Goal: Transaction & Acquisition: Purchase product/service

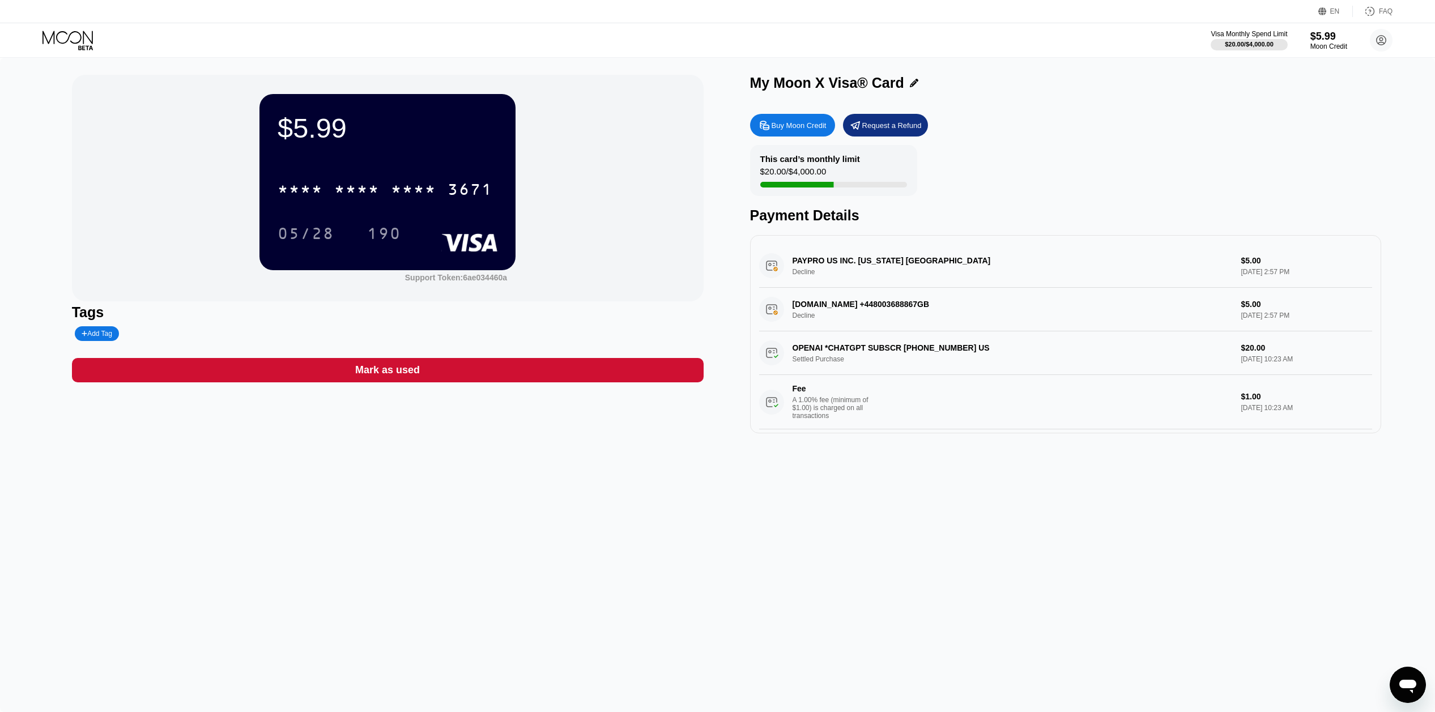
click at [810, 123] on div "Buy Moon Credit" at bounding box center [798, 126] width 55 height 10
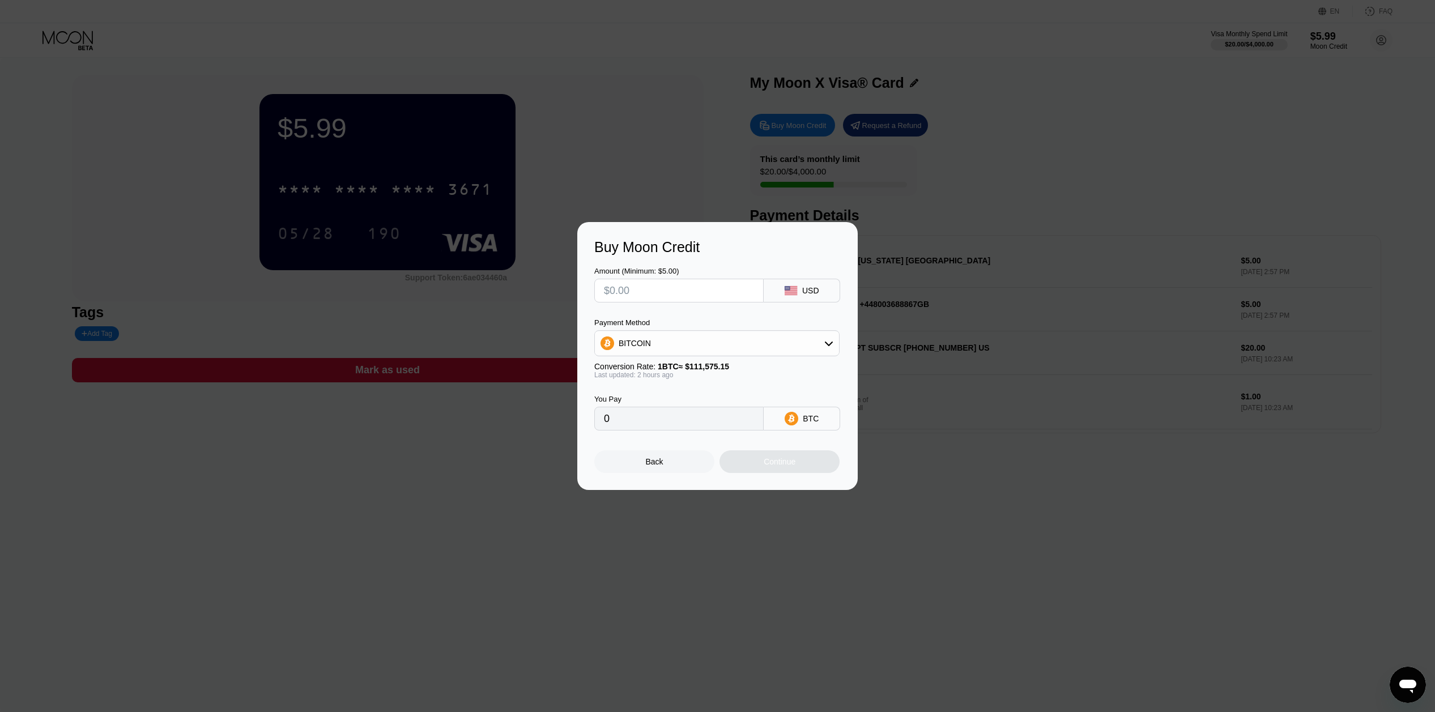
click at [712, 339] on div "BITCOIN" at bounding box center [717, 343] width 244 height 23
click at [657, 393] on div "USDT on TRON" at bounding box center [716, 399] width 238 height 23
type input "0.00"
click at [685, 420] on input "0.00" at bounding box center [679, 418] width 150 height 23
click at [683, 420] on input "0.00" at bounding box center [679, 418] width 150 height 23
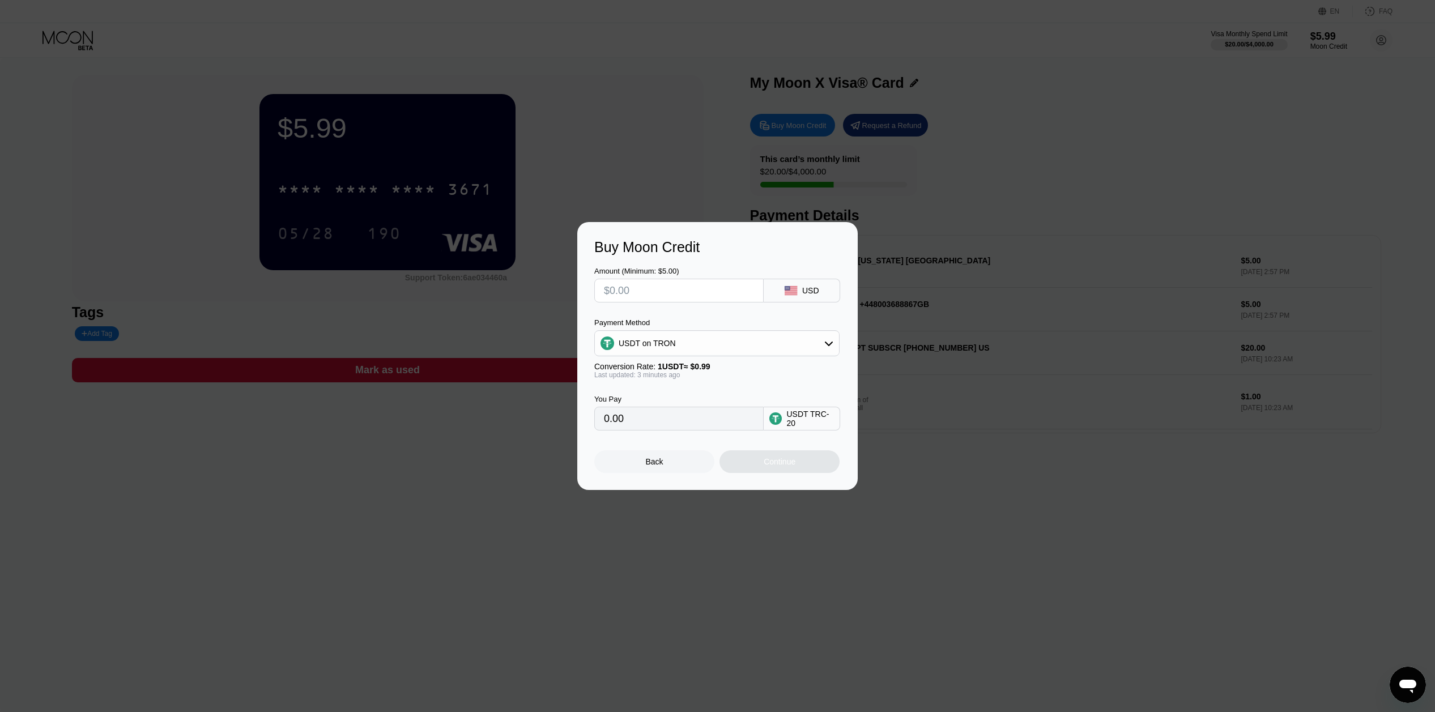
click at [682, 420] on input "0.00" at bounding box center [679, 418] width 150 height 23
click at [636, 426] on input "0.00" at bounding box center [679, 418] width 150 height 23
click at [799, 424] on div "USDT TRC-20" at bounding box center [810, 418] width 48 height 18
click at [661, 464] on div "Back" at bounding box center [655, 461] width 18 height 9
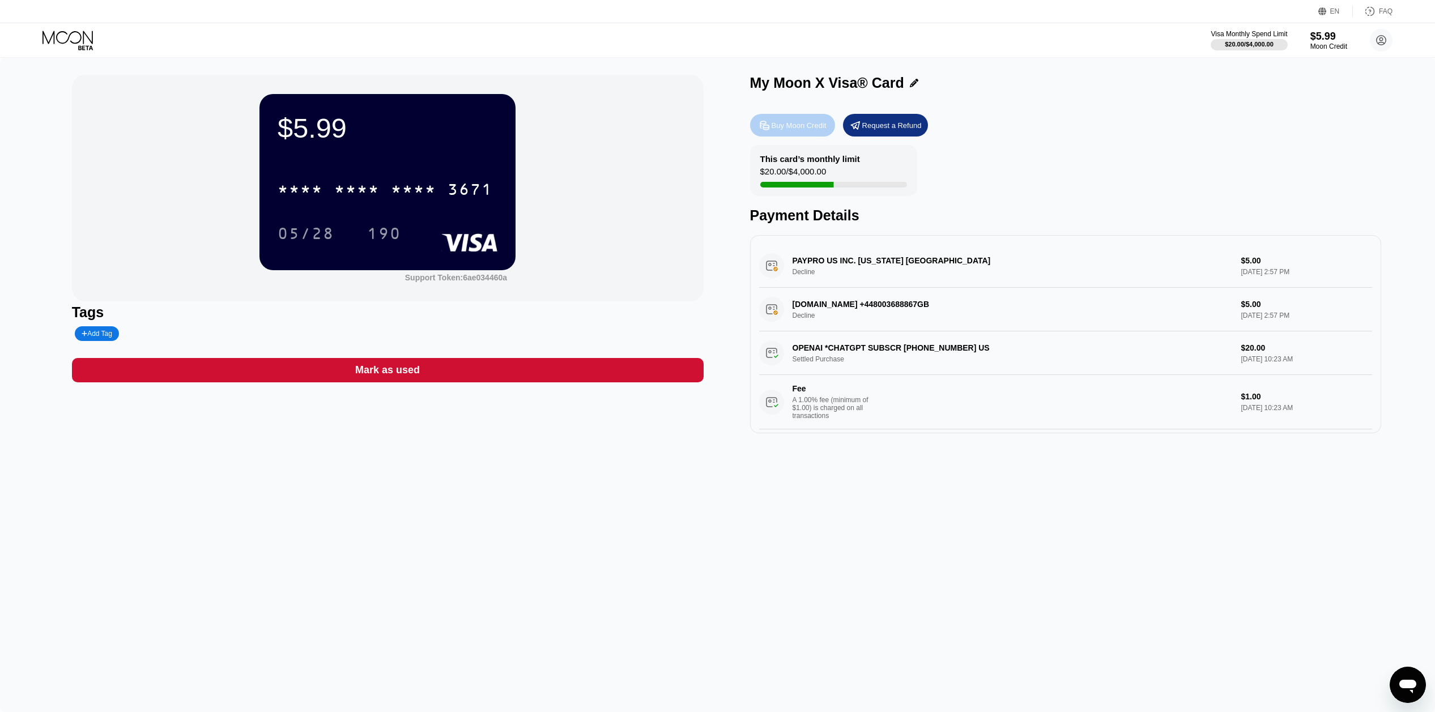
click at [796, 127] on div "Buy Moon Credit" at bounding box center [798, 126] width 55 height 10
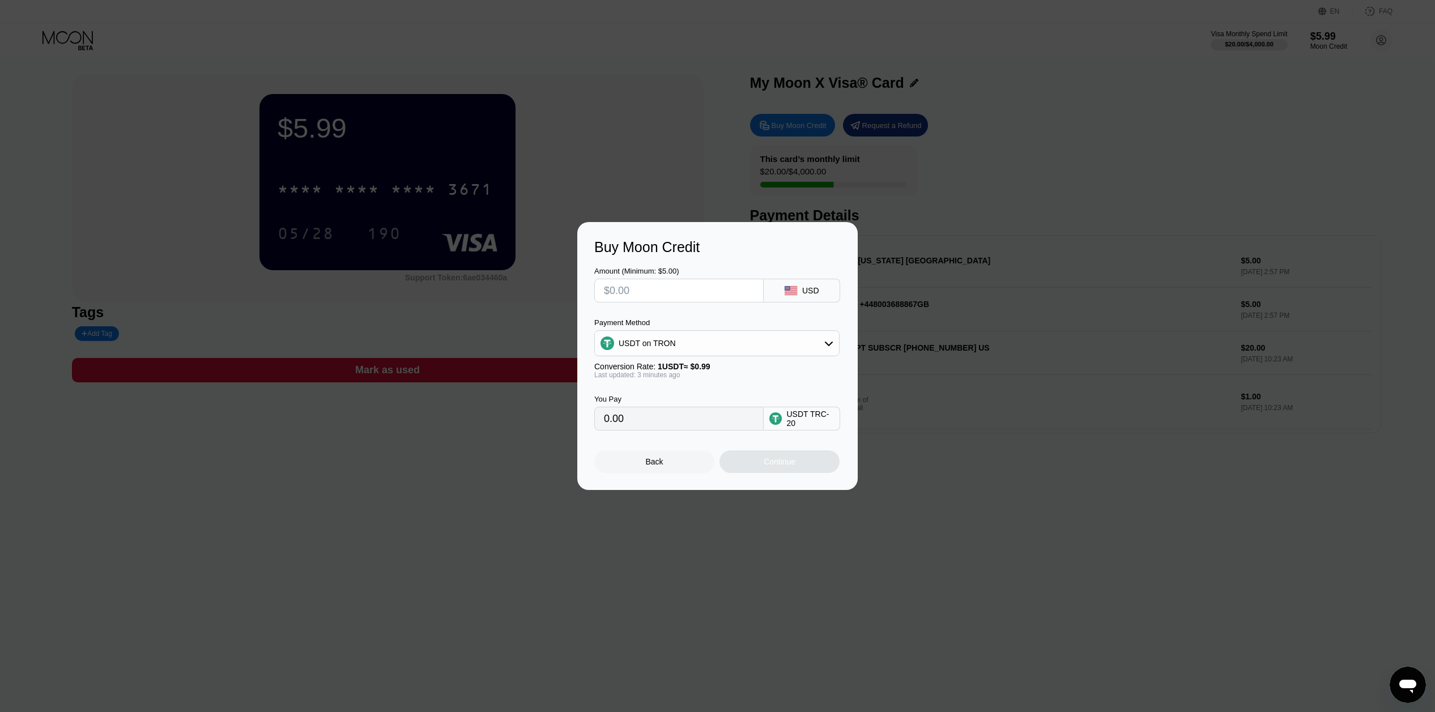
click at [695, 297] on input "text" at bounding box center [679, 290] width 150 height 23
type input "$3"
type input "3.03"
type input "$30"
type input "30.30"
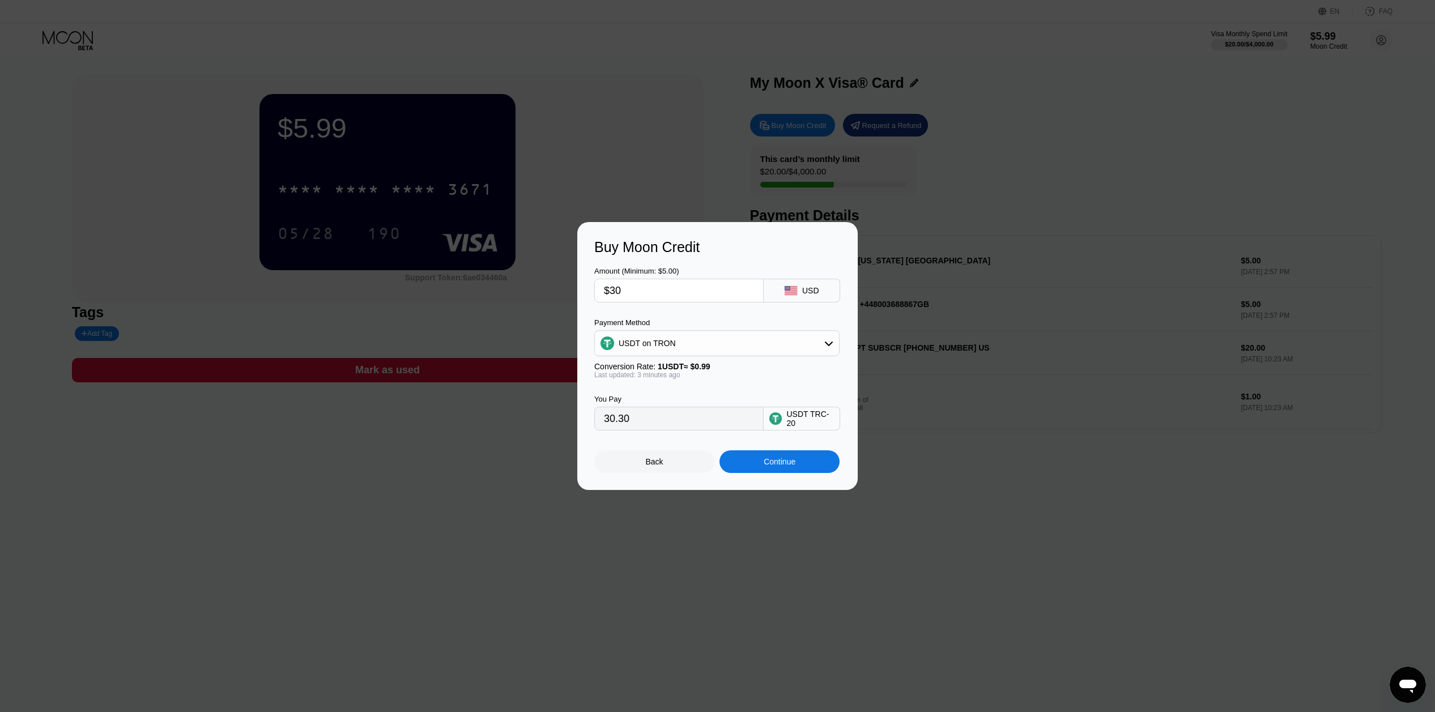
drag, startPoint x: 669, startPoint y: 293, endPoint x: 581, endPoint y: 291, distance: 88.4
click at [581, 291] on div "Buy Moon Credit Amount (Minimum: $5.00) $30 USD Payment Method USDT on TRON Con…" at bounding box center [717, 356] width 280 height 268
type input "$5"
type input "5.05"
type input "$50"
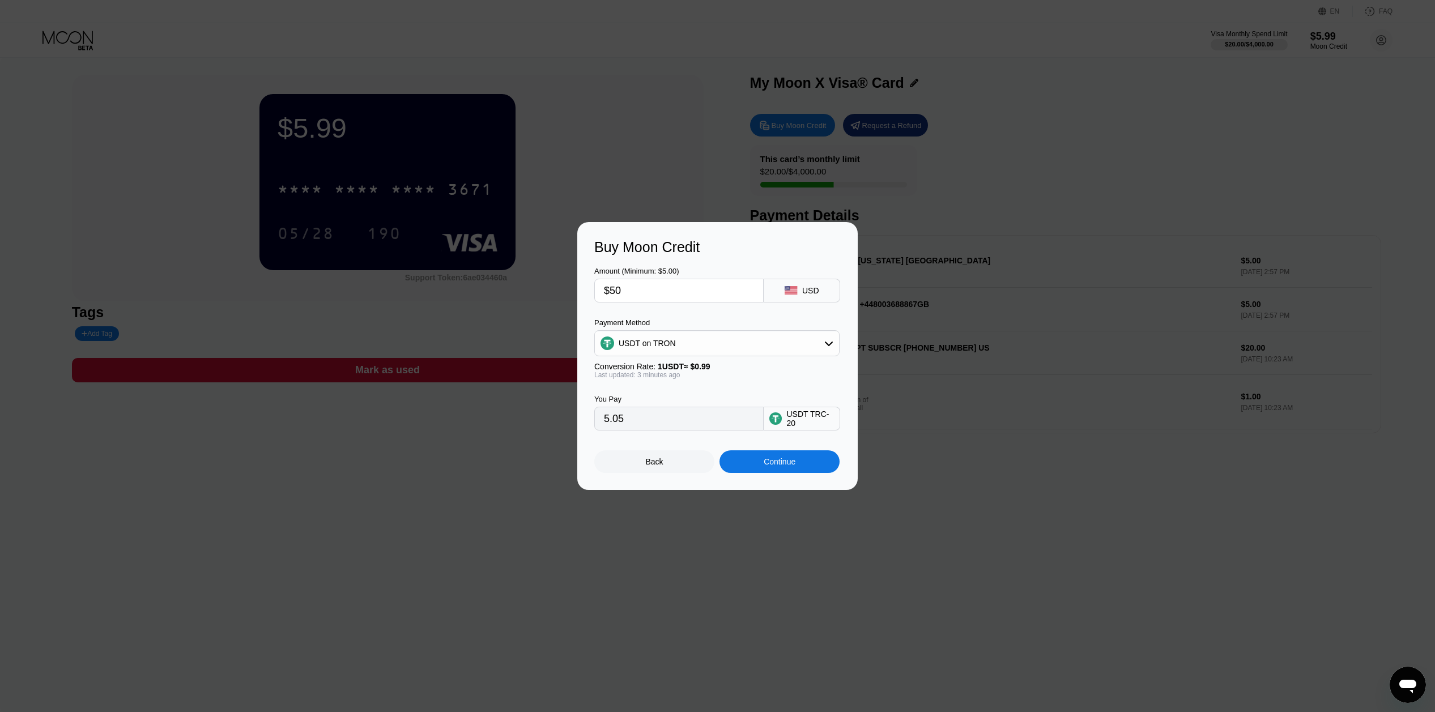
type input "50.51"
drag, startPoint x: 636, startPoint y: 290, endPoint x: 594, endPoint y: 288, distance: 42.5
click at [593, 289] on div "Buy Moon Credit Amount (Minimum: $5.00) $50 USD Payment Method USDT on TRON Con…" at bounding box center [717, 356] width 280 height 268
type input "$6"
type input "6.06"
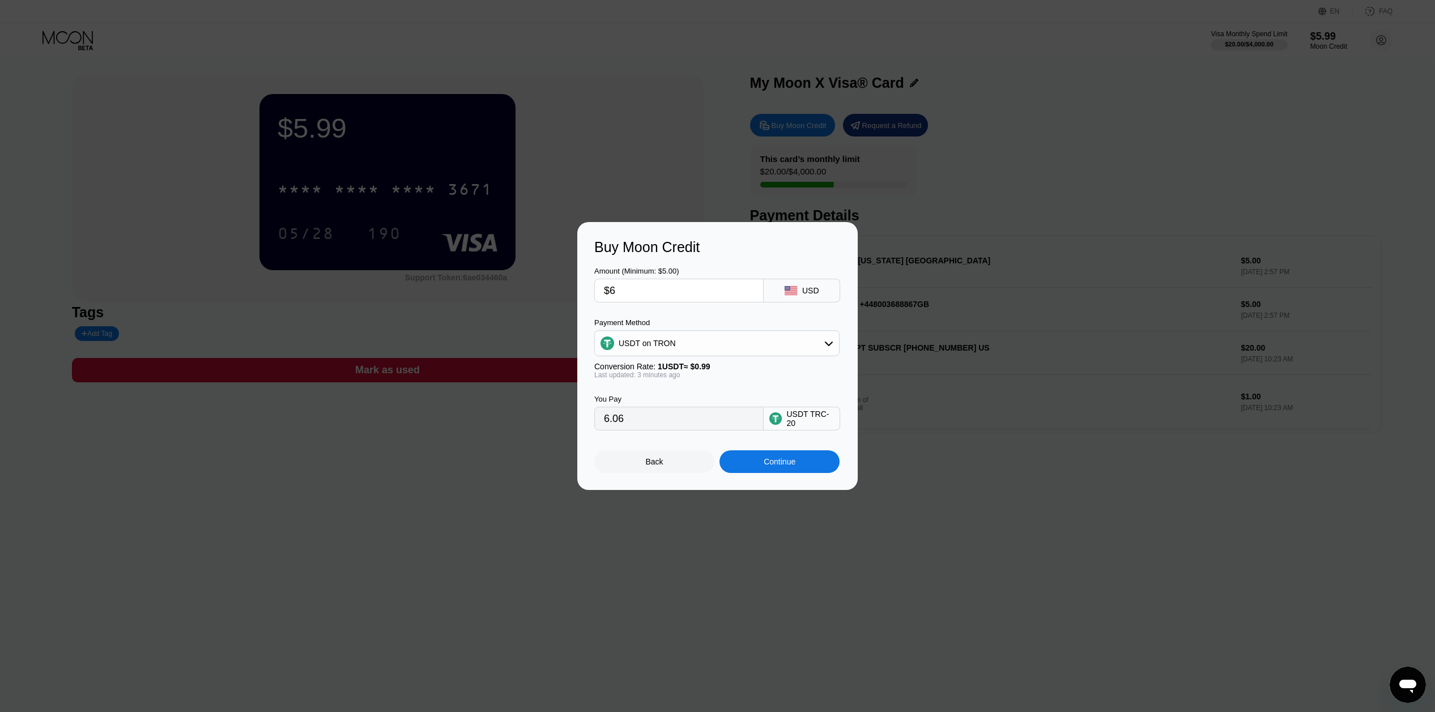
type input "$60"
type input "60.61"
type input "$60"
click at [767, 459] on div "Continue" at bounding box center [779, 461] width 32 height 9
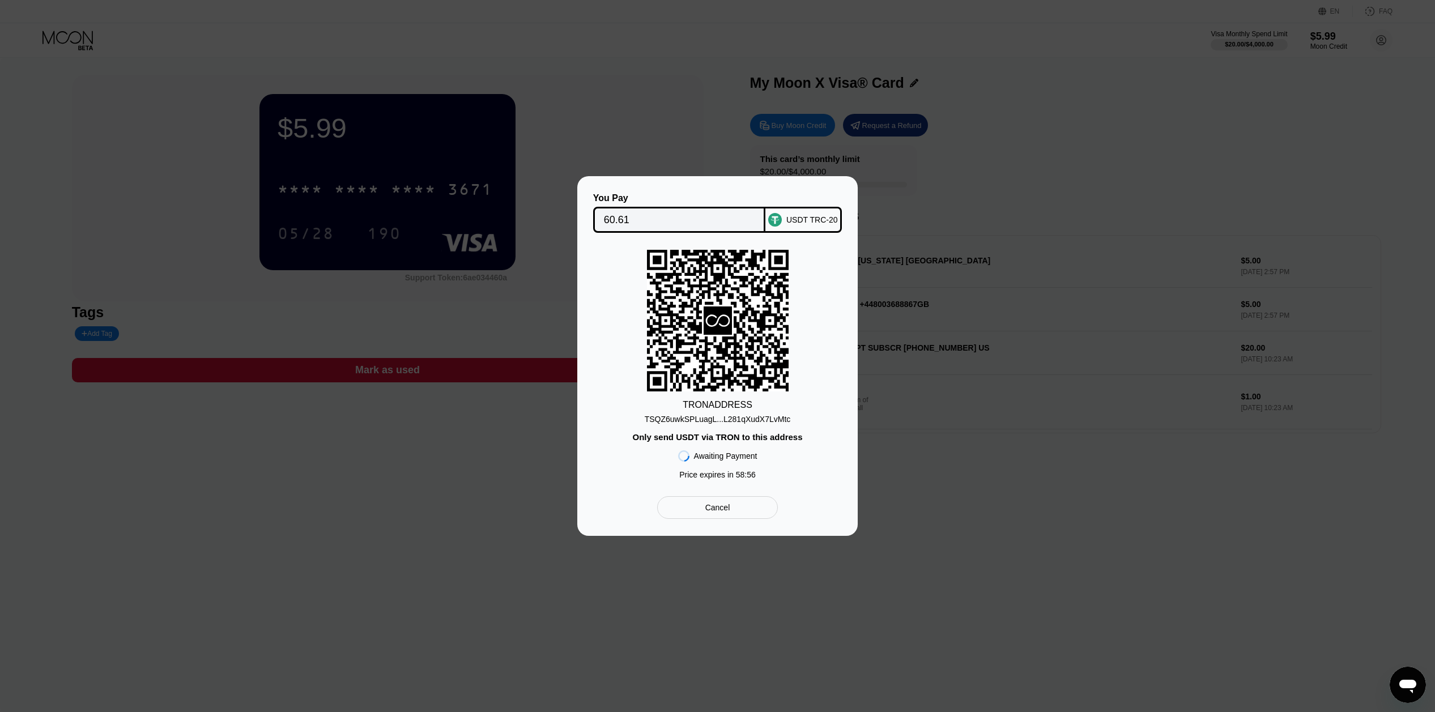
click at [763, 420] on div "TSQZ6uwkSPLuagL...L281qXudX7LvMtc" at bounding box center [717, 419] width 146 height 9
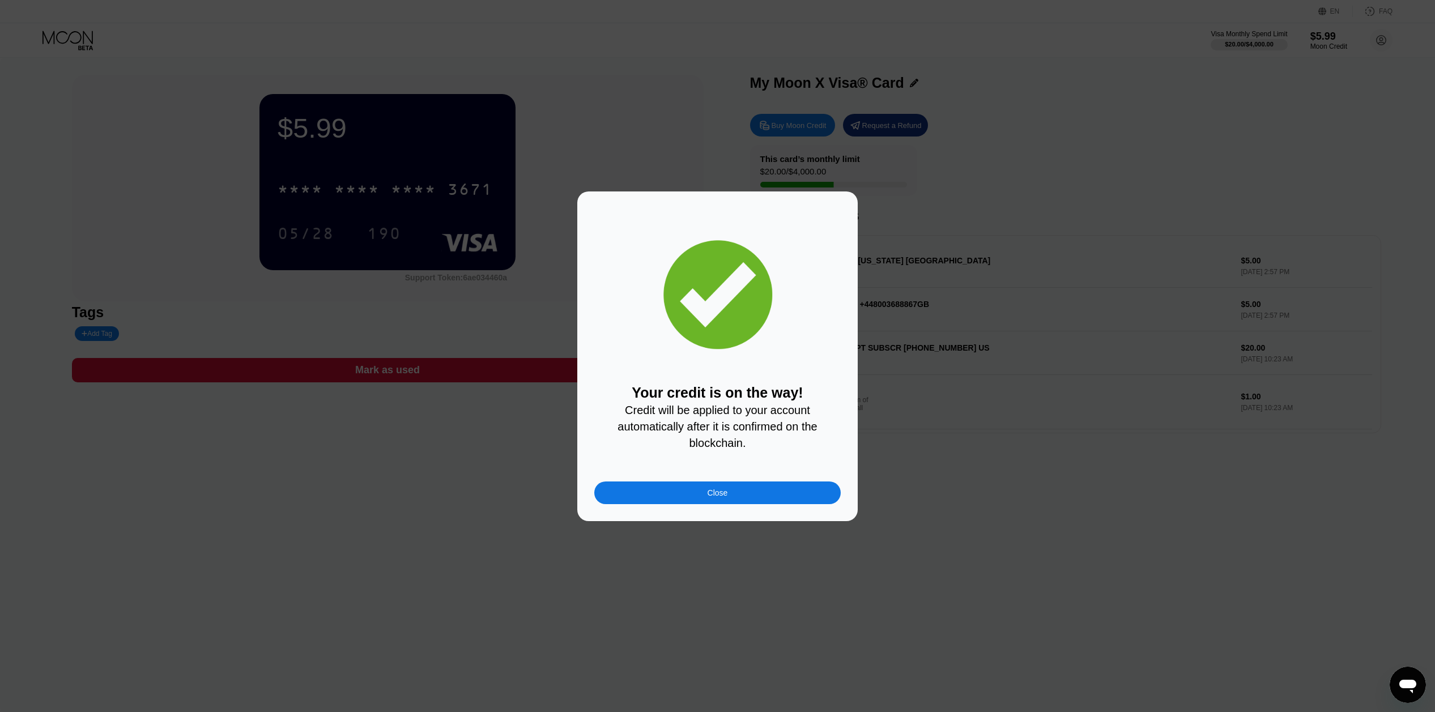
click at [737, 494] on div "Close" at bounding box center [717, 492] width 246 height 23
